Goal: Information Seeking & Learning: Find specific fact

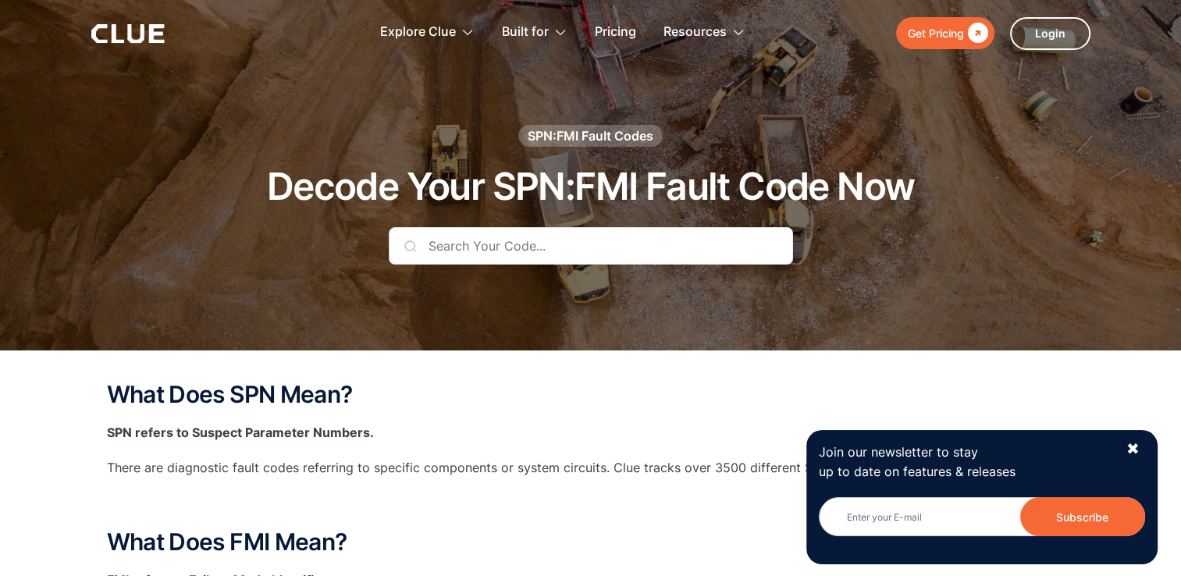
click at [507, 247] on input "text" at bounding box center [591, 245] width 404 height 37
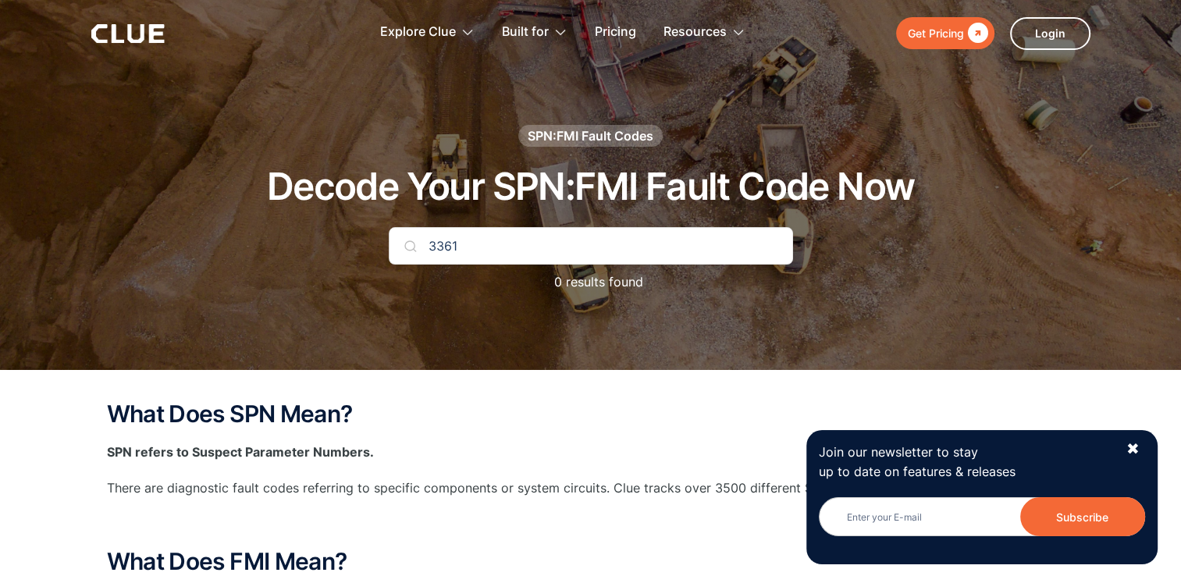
type input "3361"
click at [1132, 451] on div "✖" at bounding box center [1132, 449] width 13 height 20
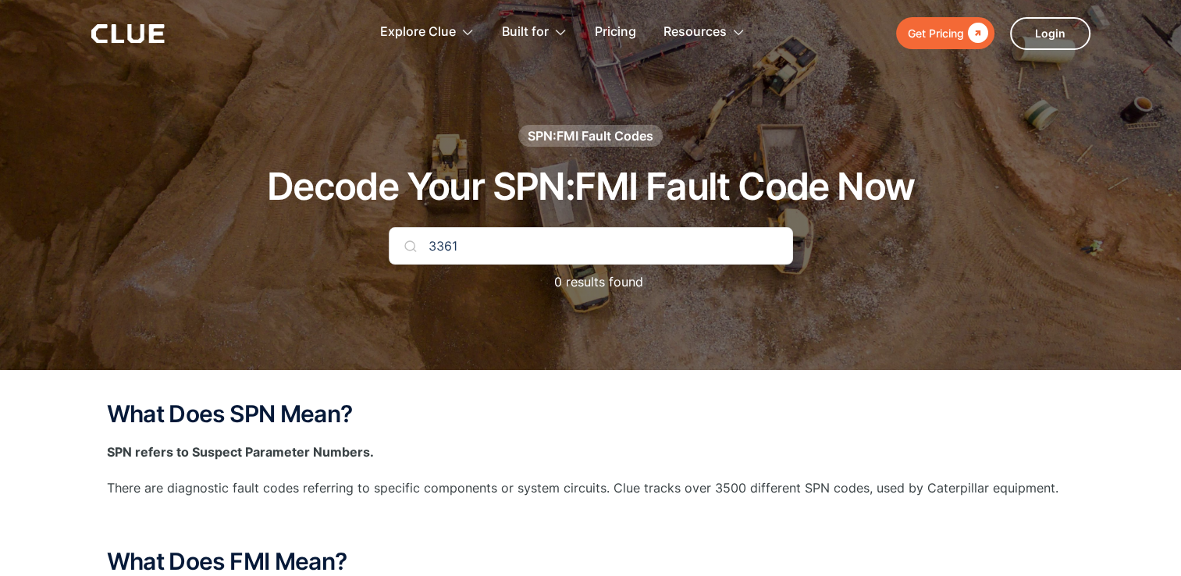
click at [578, 271] on div "3361 0 results found" at bounding box center [591, 267] width 404 height 80
click at [552, 229] on input "3361" at bounding box center [591, 245] width 404 height 37
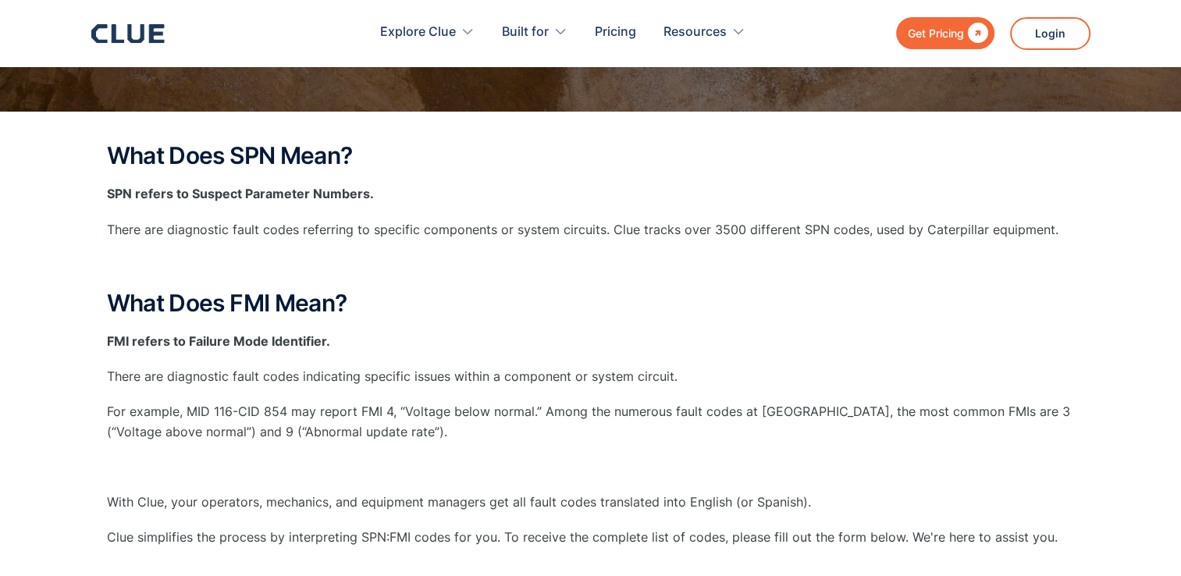
scroll to position [156, 0]
